Goal: Go to known website: Access a specific website the user already knows

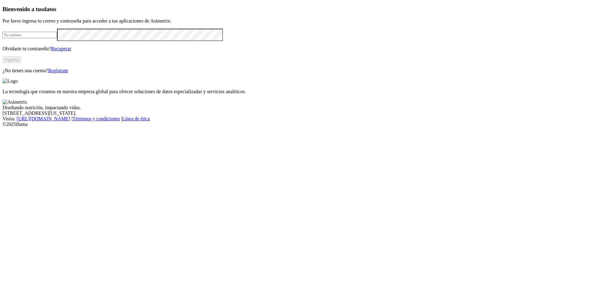
type input "[PERSON_NAME][EMAIL_ADDRESS][PERSON_NAME][DOMAIN_NAME]"
click at [21, 63] on button "Ingresa" at bounding box center [11, 59] width 18 height 6
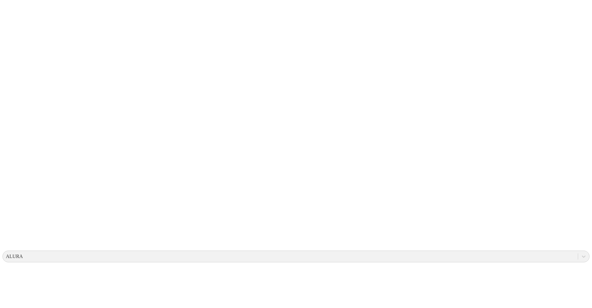
click at [9, 10] on icon at bounding box center [11, 125] width 19 height 247
